Goal: Task Accomplishment & Management: Use online tool/utility

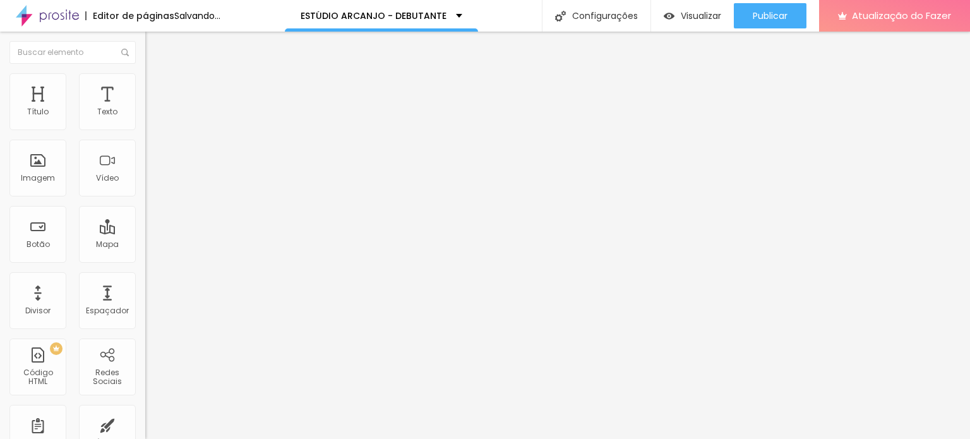
click at [157, 87] on font "Estilo" at bounding box center [167, 81] width 20 height 11
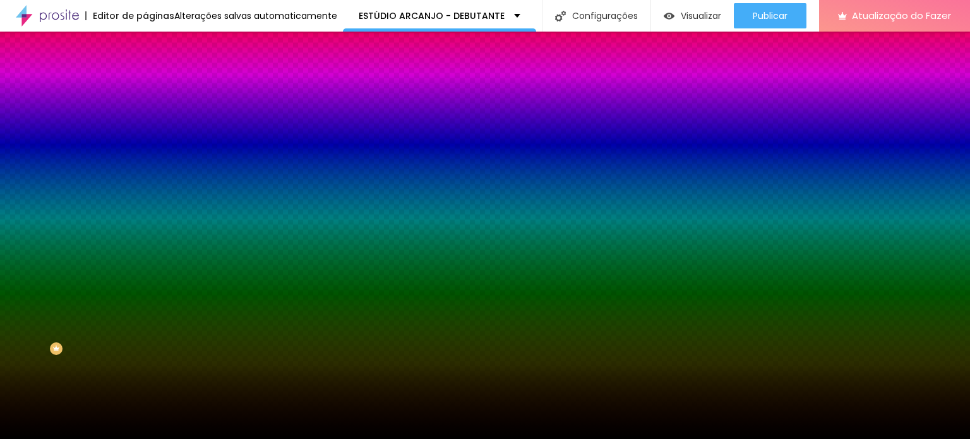
click at [153, 116] on font "Trocar imagem" at bounding box center [183, 110] width 61 height 11
click at [145, 172] on div at bounding box center [217, 172] width 145 height 0
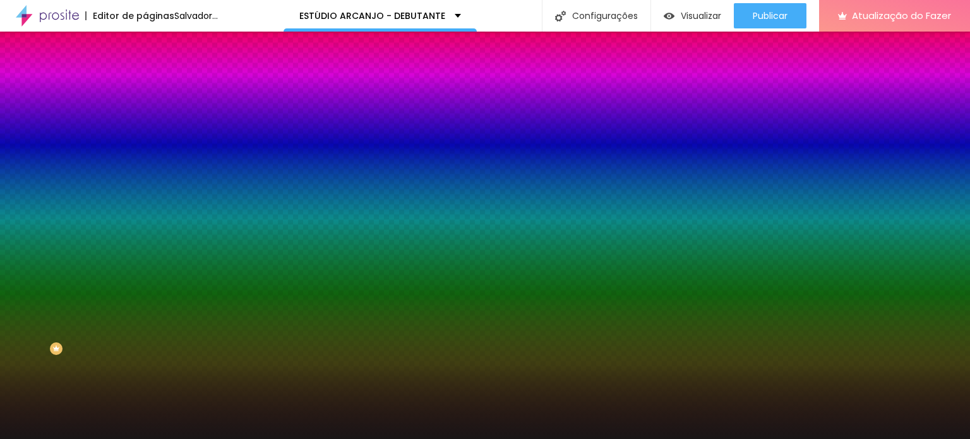
drag, startPoint x: 63, startPoint y: 292, endPoint x: 30, endPoint y: 330, distance: 50.6
click at [30, 330] on div at bounding box center [485, 219] width 970 height 439
type input "#000000"
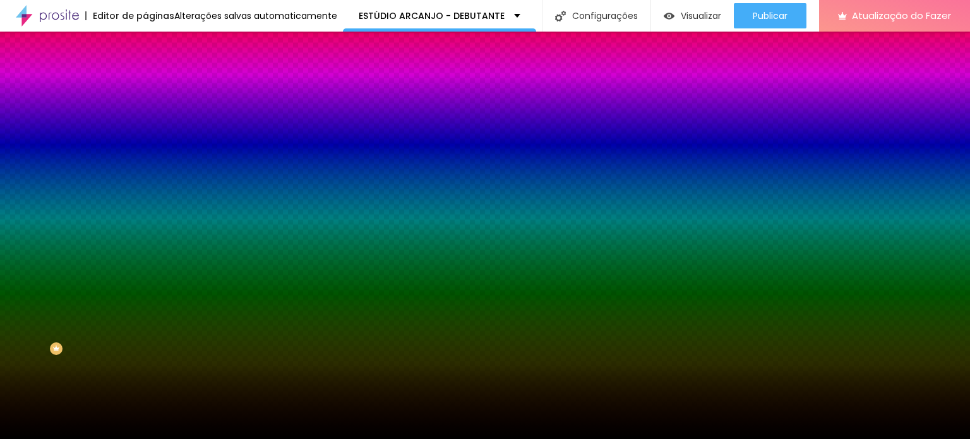
drag, startPoint x: 27, startPoint y: 330, endPoint x: 0, endPoint y: 358, distance: 38.9
click at [145, 358] on div "Editar nulo Conteúdo Estilo Avançado Imagem de fundo Trocar imagem Efeito da Im…" at bounding box center [217, 235] width 145 height 407
click at [145, 131] on span "Nenhum" at bounding box center [161, 126] width 33 height 11
click at [145, 86] on img at bounding box center [150, 91] width 11 height 11
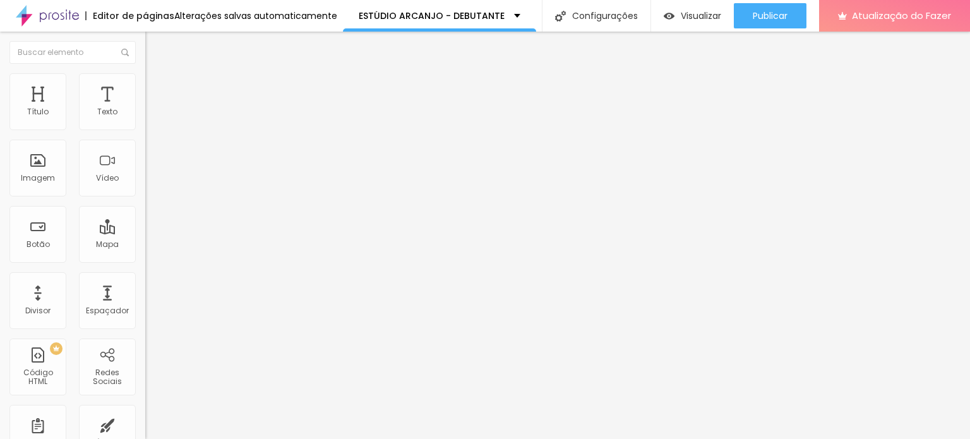
click at [145, 83] on li "Estilo" at bounding box center [217, 79] width 145 height 13
click at [153, 109] on font "Trocar imagem" at bounding box center [183, 103] width 61 height 11
click at [145, 80] on li "Estilo" at bounding box center [217, 79] width 145 height 13
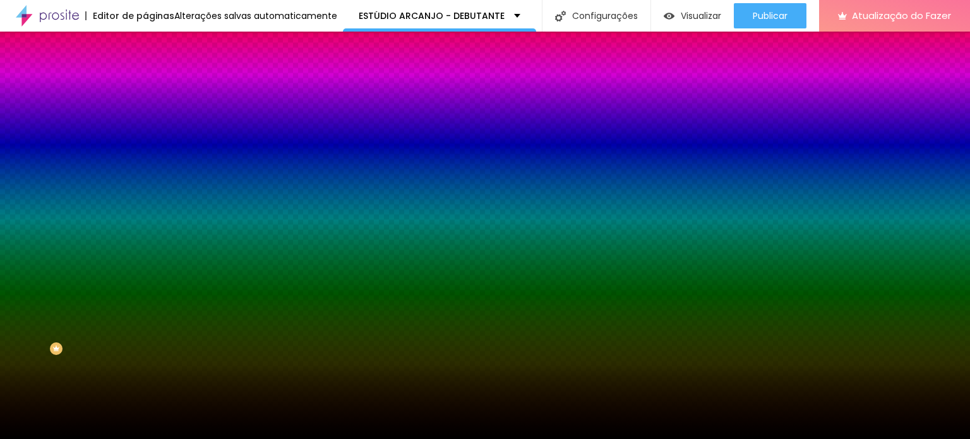
click at [145, 172] on div at bounding box center [217, 172] width 145 height 0
drag, startPoint x: 75, startPoint y: 270, endPoint x: 105, endPoint y: 348, distance: 84.0
click at [145, 348] on div "Editar nulo Conteúdo Estilo Avançado Imagem de fundo Trocar imagem Efeito da Im…" at bounding box center [217, 235] width 145 height 407
click at [145, 356] on div "Editar nulo Conteúdo Estilo Avançado Imagem de fundo Trocar imagem Efeito da Im…" at bounding box center [217, 235] width 145 height 407
click at [145, 172] on div at bounding box center [217, 172] width 145 height 0
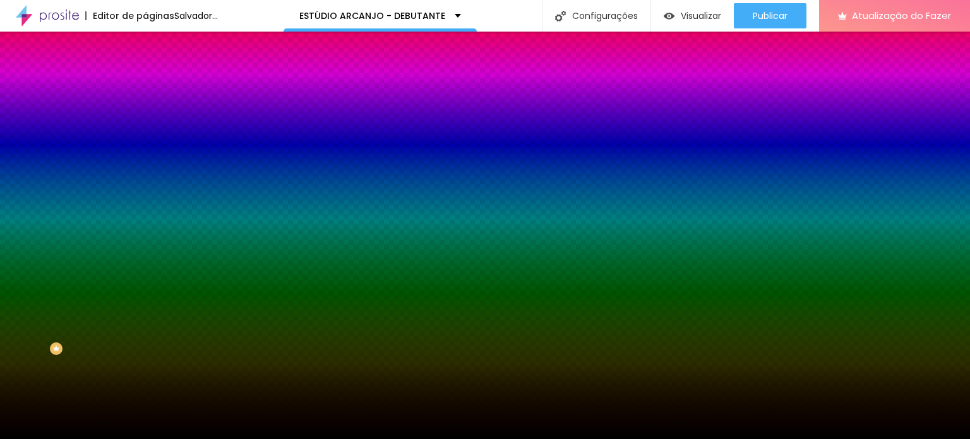
drag, startPoint x: 76, startPoint y: 288, endPoint x: 19, endPoint y: 341, distance: 77.8
click at [145, 184] on div at bounding box center [217, 184] width 145 height 0
click at [145, 172] on div at bounding box center [217, 172] width 145 height 0
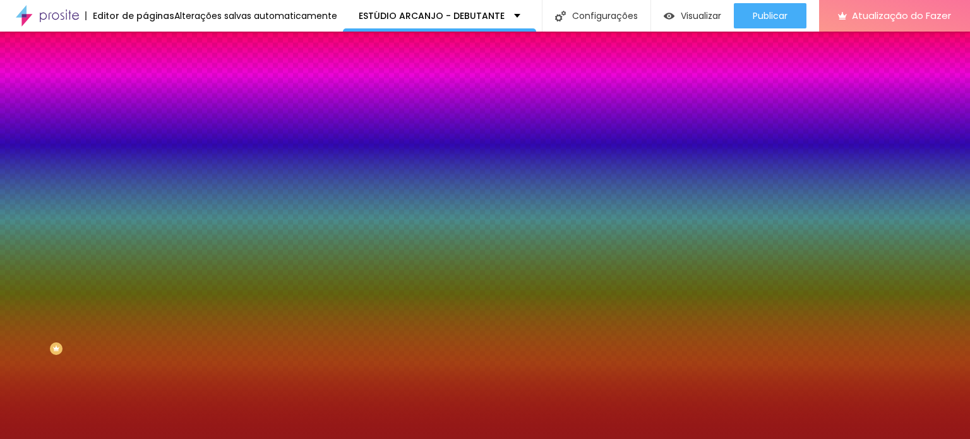
drag, startPoint x: 89, startPoint y: 273, endPoint x: 89, endPoint y: 285, distance: 12.0
click at [89, 285] on div at bounding box center [485, 219] width 970 height 439
click at [145, 150] on div "Efeito da Imagem Nenhum Nenhum Paralaxe" at bounding box center [217, 132] width 145 height 35
click at [145, 172] on div at bounding box center [217, 172] width 145 height 0
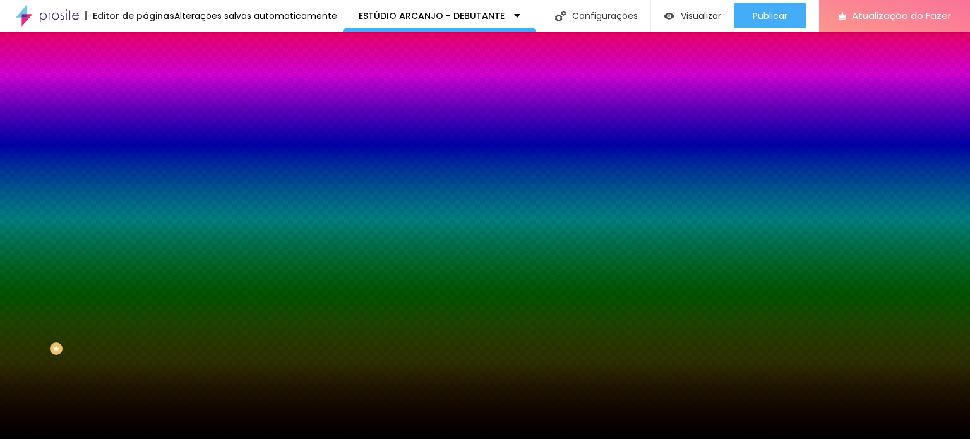
type input "#010000"
drag, startPoint x: 88, startPoint y: 274, endPoint x: 99, endPoint y: 338, distance: 64.6
click at [99, 338] on div at bounding box center [485, 219] width 970 height 439
click at [145, 351] on div "Editar nulo Conteúdo Estilo Avançado Imagem de fundo Trocar imagem Efeito da Im…" at bounding box center [217, 235] width 145 height 407
click at [145, 131] on span "Nenhum" at bounding box center [161, 126] width 33 height 11
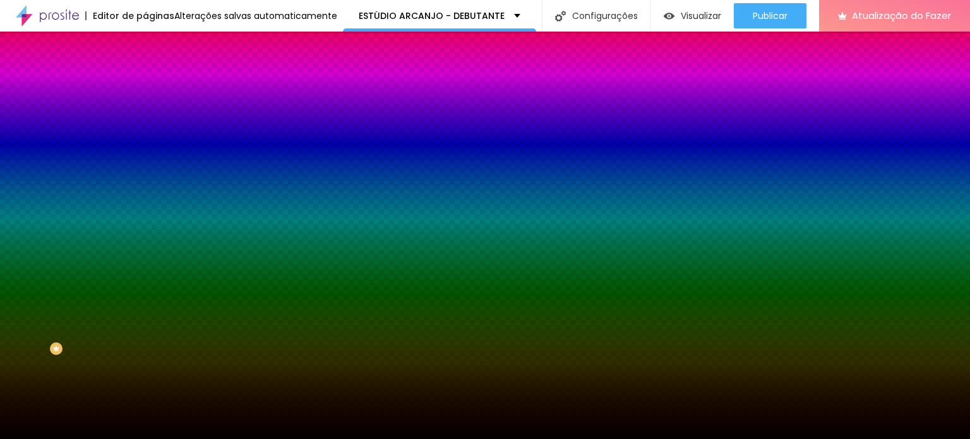
click at [145, 141] on img at bounding box center [150, 135] width 11 height 11
click at [145, 151] on font "Paralaxe" at bounding box center [161, 145] width 33 height 11
click at [145, 139] on font "Nenhum" at bounding box center [161, 133] width 33 height 11
click at [145, 201] on font "Efeito superior" at bounding box center [171, 195] width 53 height 11
click at [150, 223] on icon "button" at bounding box center [154, 219] width 8 height 8
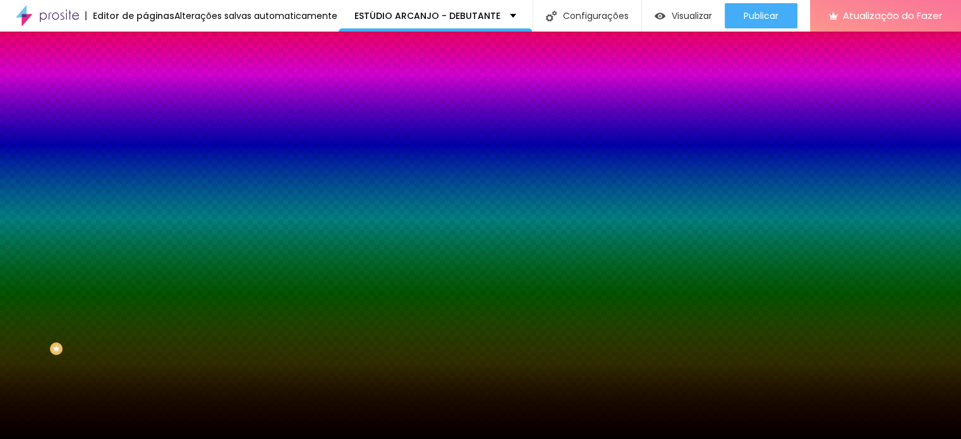
radio input "false"
radio input "true"
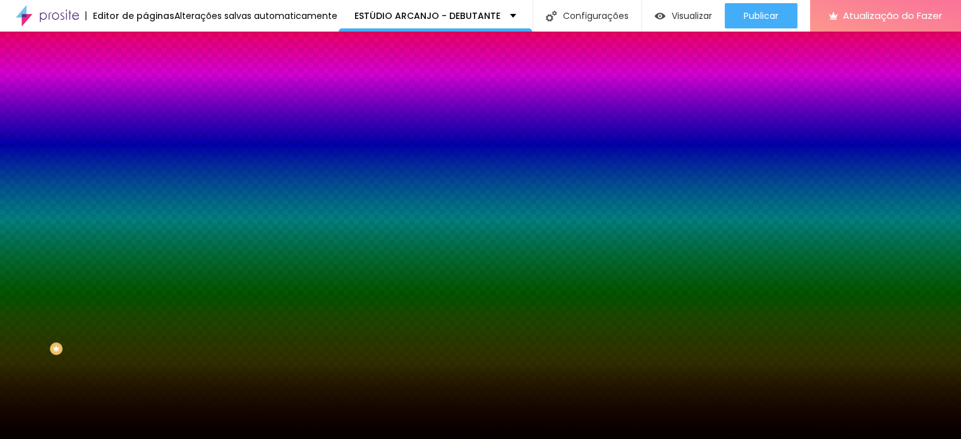
click at [263, 438] on div at bounding box center [480, 447] width 961 height 0
click at [81, 438] on div at bounding box center [480, 439] width 961 height 0
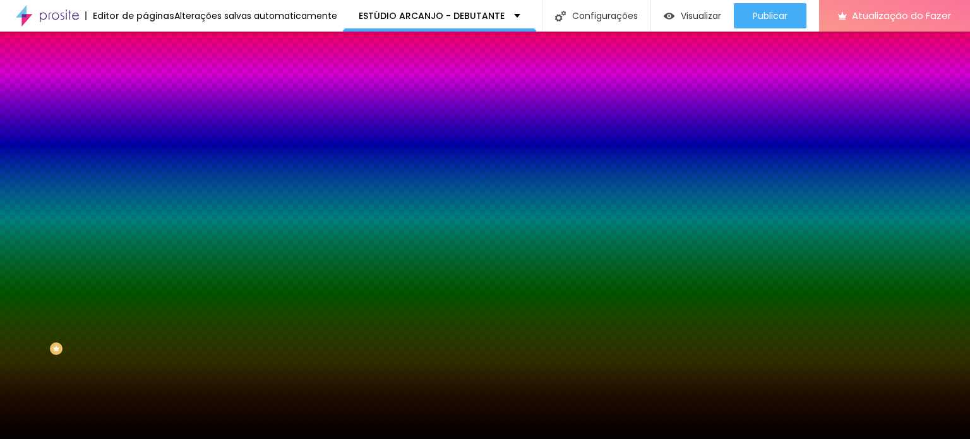
click at [145, 86] on img at bounding box center [150, 91] width 11 height 11
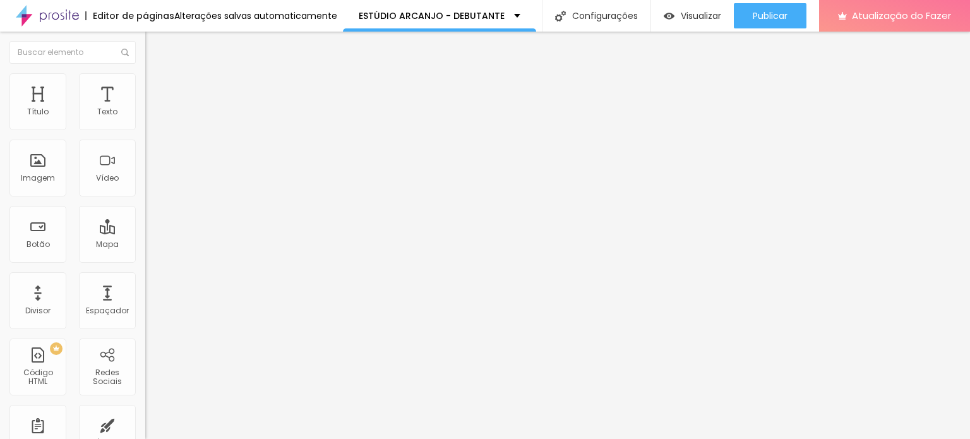
click at [157, 75] on font "Conteúdo" at bounding box center [176, 69] width 39 height 11
click at [145, 115] on span "Encaixotado" at bounding box center [169, 109] width 49 height 11
click at [145, 135] on font "Completo" at bounding box center [164, 129] width 39 height 11
click at [145, 114] on div "Modo Encaixotado Encaixotado Completo" at bounding box center [217, 116] width 145 height 35
click at [157, 87] on font "Estilo" at bounding box center [167, 81] width 20 height 11
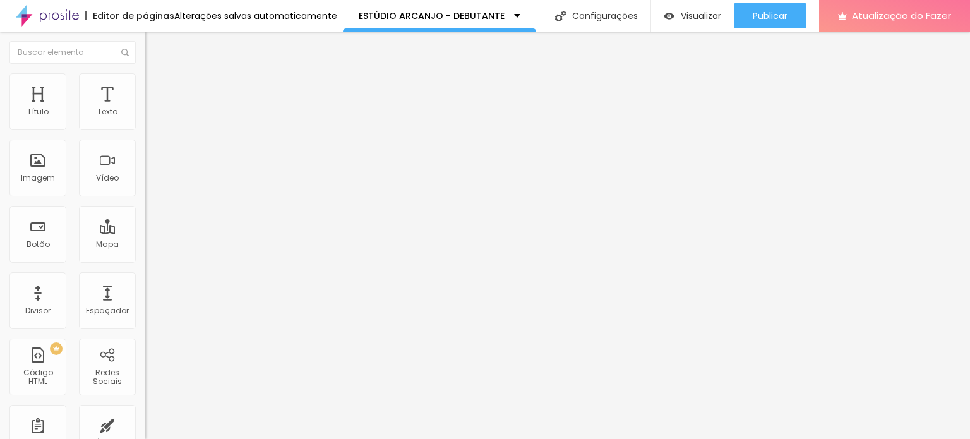
click at [153, 109] on font "Trocar imagem" at bounding box center [183, 103] width 61 height 11
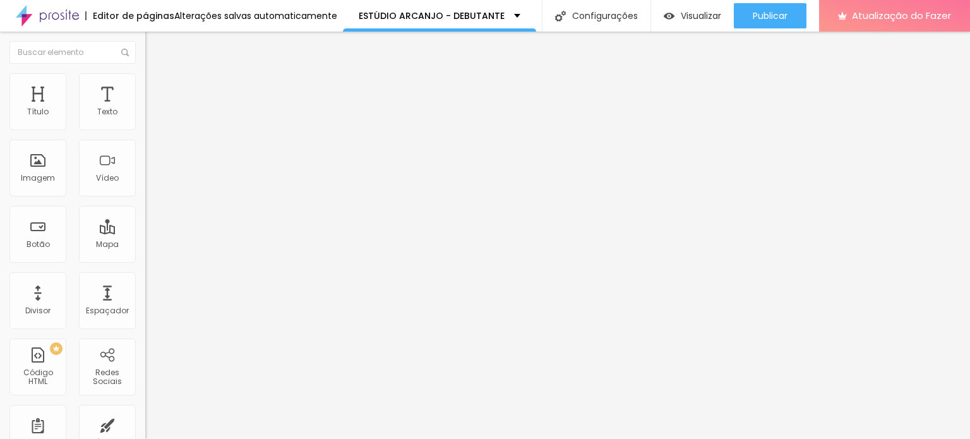
click at [153, 109] on font "Trocar imagem" at bounding box center [183, 103] width 61 height 11
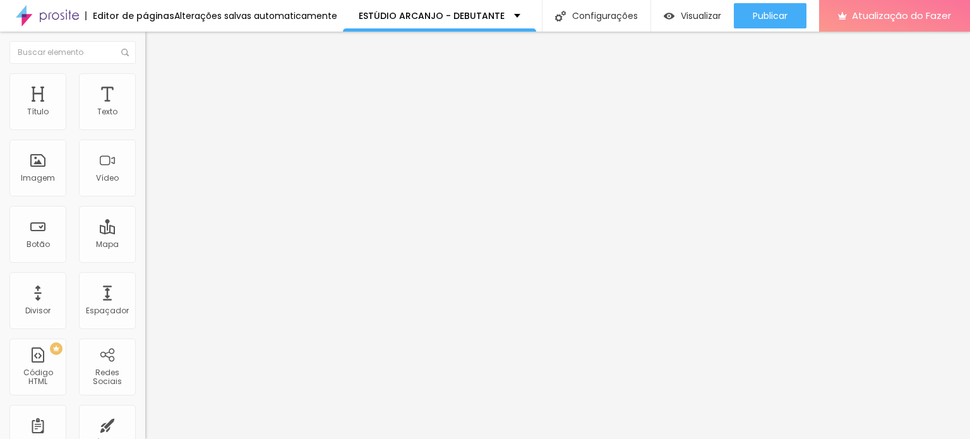
click at [153, 109] on font "Trocar imagem" at bounding box center [183, 103] width 61 height 11
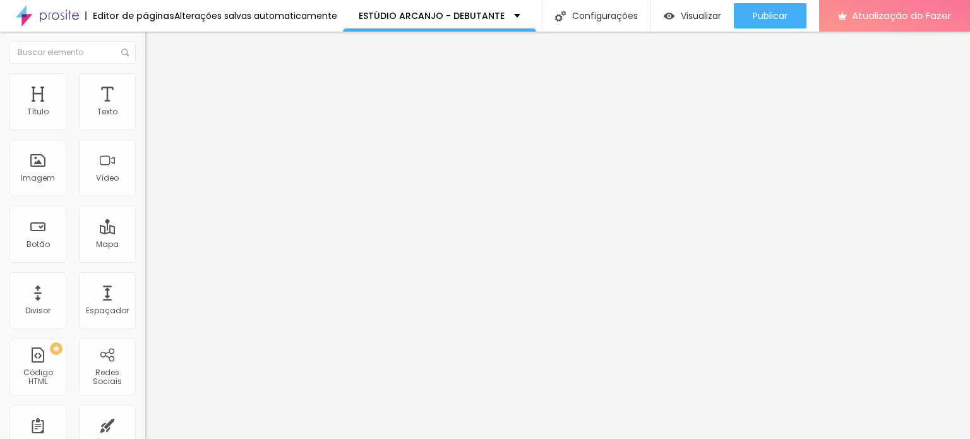
click at [153, 109] on font "Trocar imagem" at bounding box center [183, 103] width 61 height 11
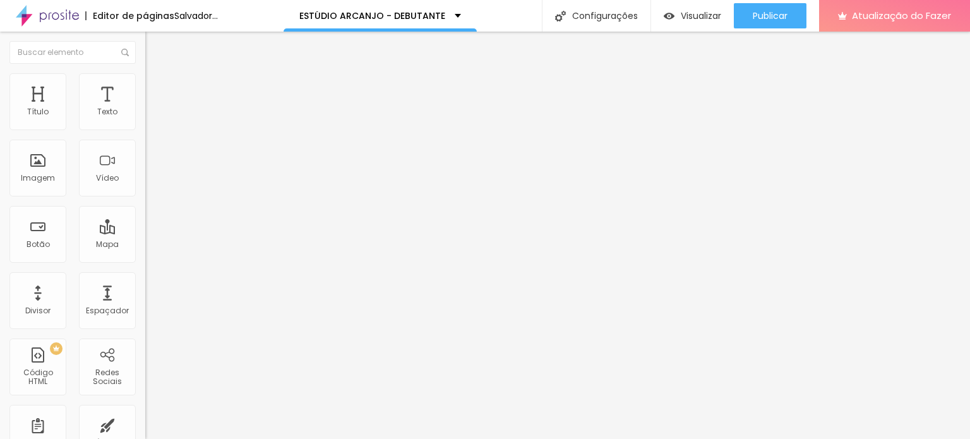
scroll to position [253, 0]
click at [153, 109] on font "Trocar imagem" at bounding box center [183, 103] width 61 height 11
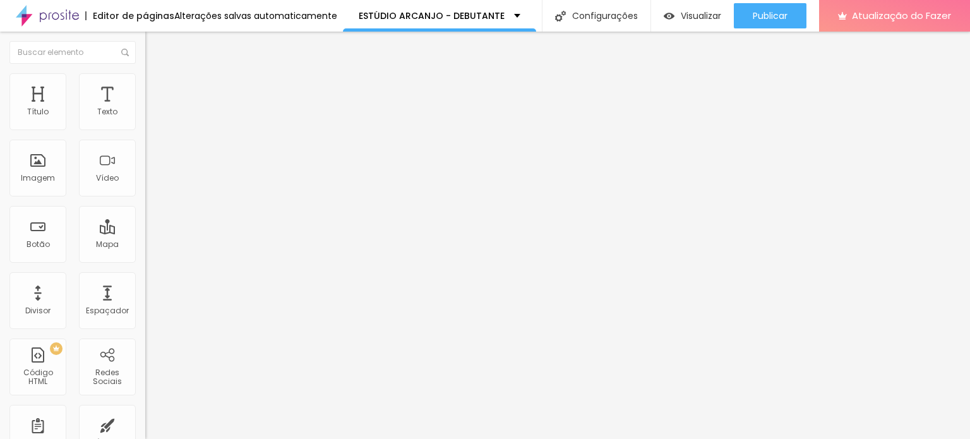
click at [153, 109] on font "Trocar imagem" at bounding box center [183, 103] width 61 height 11
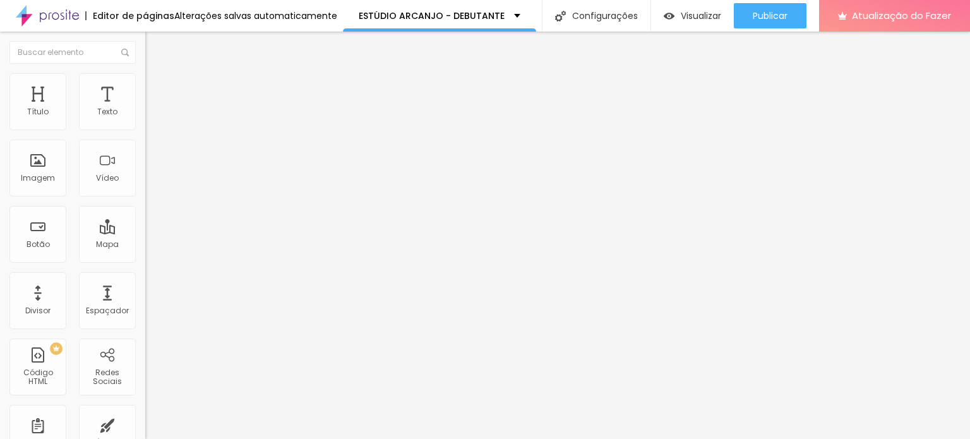
click at [153, 109] on font "Trocar imagem" at bounding box center [183, 103] width 61 height 11
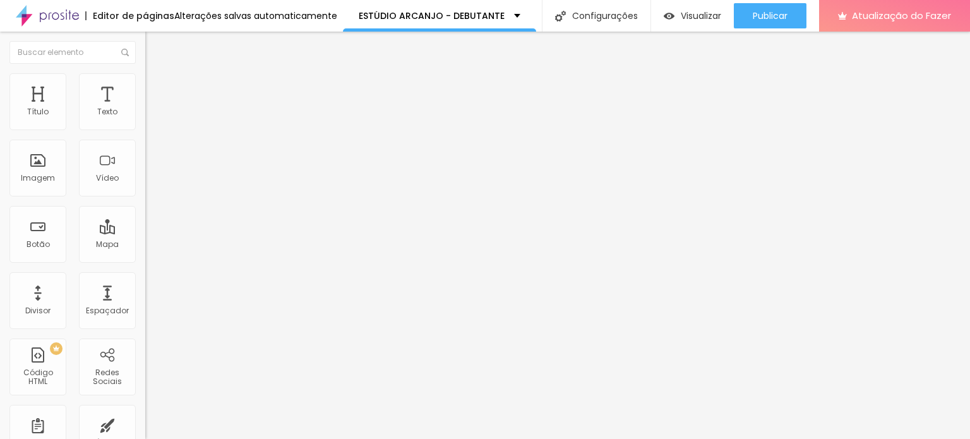
scroll to position [253, 0]
click at [153, 109] on font "Trocar imagem" at bounding box center [183, 103] width 61 height 11
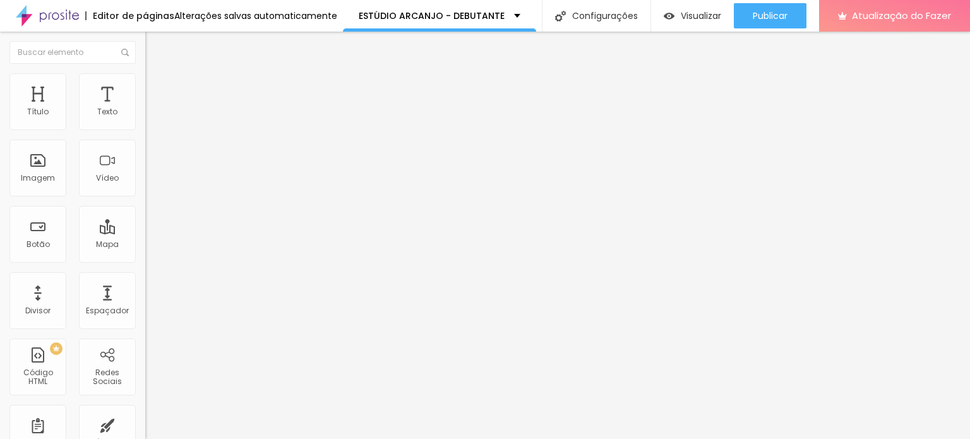
click at [153, 109] on font "Trocar imagem" at bounding box center [183, 103] width 61 height 11
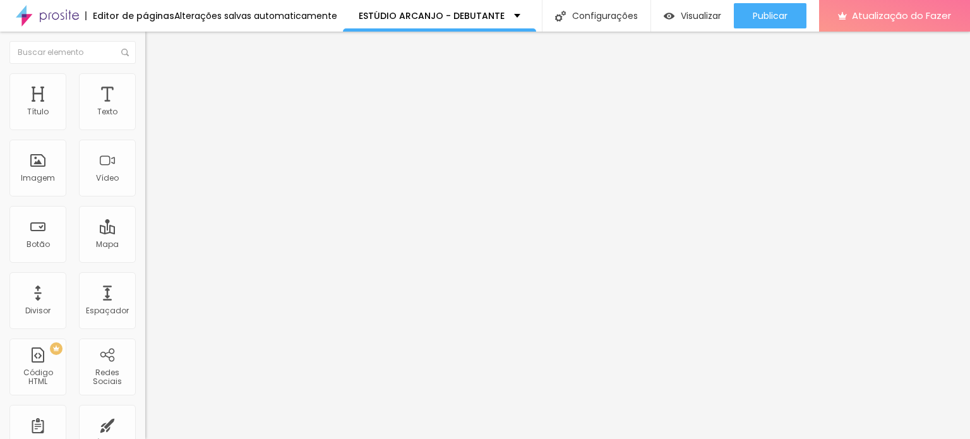
click at [145, 84] on li "Estilo" at bounding box center [217, 79] width 145 height 13
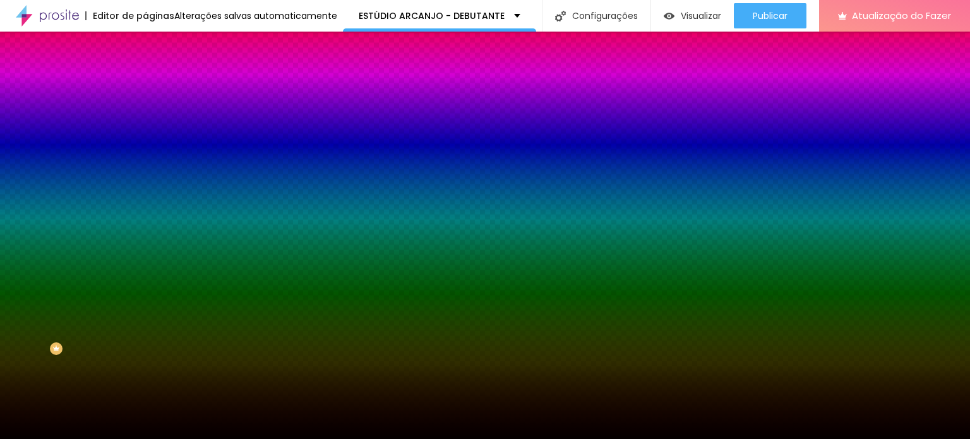
click at [145, 150] on div "Efeito da Imagem Nenhum Nenhum Paralaxe" at bounding box center [217, 132] width 145 height 35
click at [145, 131] on span "Nenhum" at bounding box center [161, 126] width 33 height 11
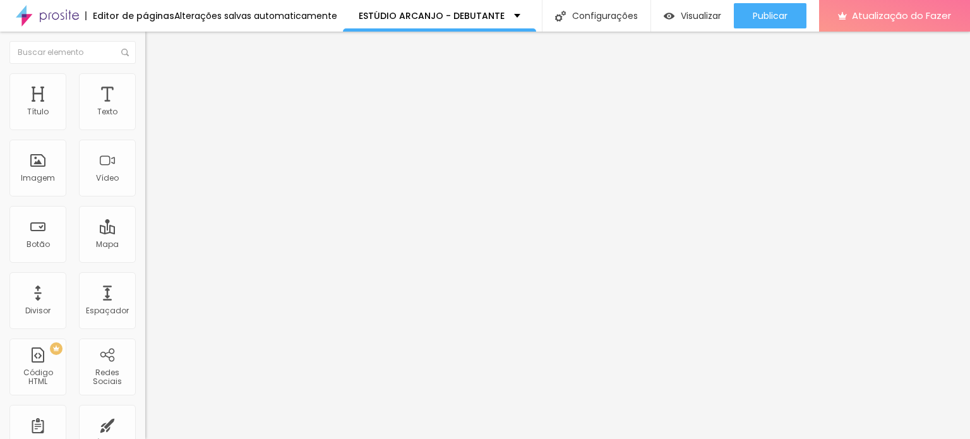
click at [153, 109] on font "Trocar imagem" at bounding box center [183, 103] width 61 height 11
